Goal: Information Seeking & Learning: Learn about a topic

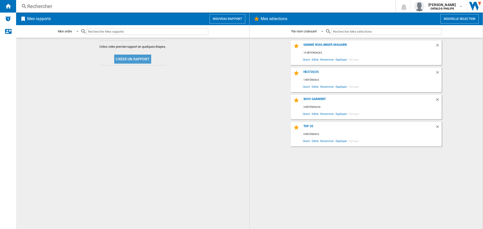
click at [139, 57] on button "Créer un rapport" at bounding box center [132, 59] width 37 height 9
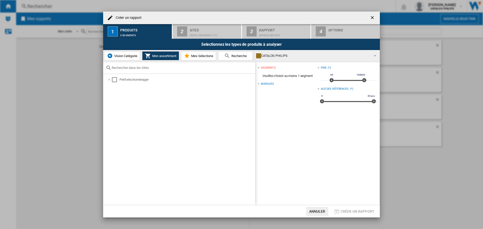
click at [241, 58] on span "Recherche" at bounding box center [238, 56] width 17 height 4
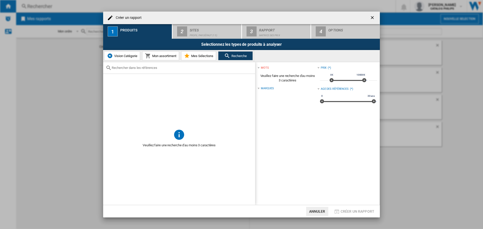
click at [148, 69] on input "text" at bounding box center [182, 68] width 141 height 4
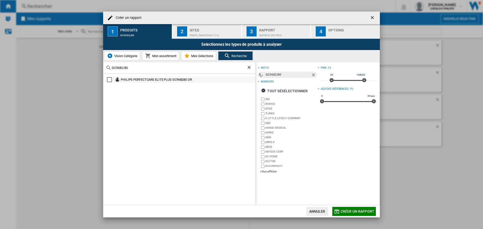
type input "GC9682/80"
click at [125, 80] on div "PHILIPS PERFECTCARE ELITE PLUS GC968280 OR" at bounding box center [188, 79] width 134 height 5
click at [350, 210] on span "Créer un rapport" at bounding box center [358, 212] width 34 height 4
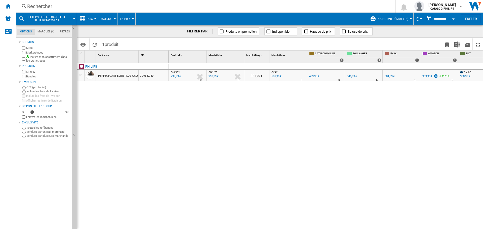
click at [112, 18] on button "Matrice" at bounding box center [108, 19] width 14 height 13
click at [93, 17] on md-backdrop at bounding box center [241, 114] width 483 height 229
click at [92, 19] on span "Prix" at bounding box center [90, 18] width 6 height 3
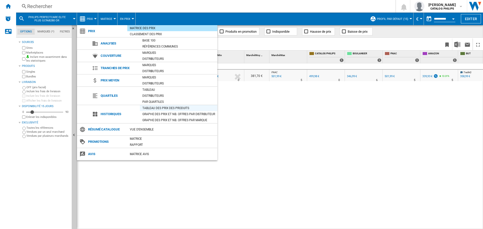
click at [163, 108] on div "Tableau des prix des produits" at bounding box center [179, 108] width 78 height 5
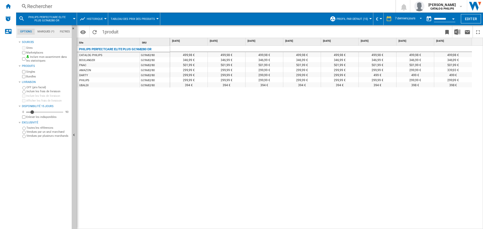
click at [444, 121] on div "499,98 € 499,98 € 499,98 € 499,98 € 499,98 € 499,98 € 499,98 € 499,98 € 346,99 …" at bounding box center [326, 138] width 313 height 184
click at [379, 155] on div "499,98 € 499,98 € 499,98 € 499,98 € 499,98 € 499,98 € 499,98 € 499,98 € 346,99 …" at bounding box center [326, 138] width 313 height 184
